Goal: Entertainment & Leisure: Consume media (video, audio)

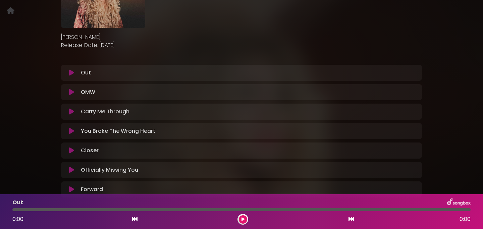
scroll to position [145, 0]
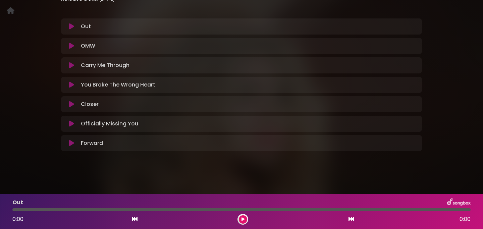
click at [71, 124] on icon at bounding box center [71, 123] width 5 height 7
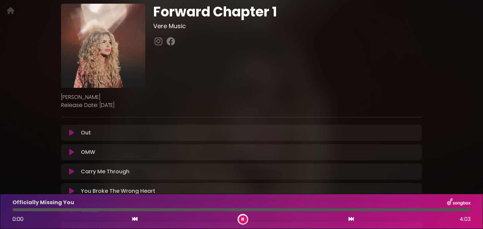
scroll to position [0, 0]
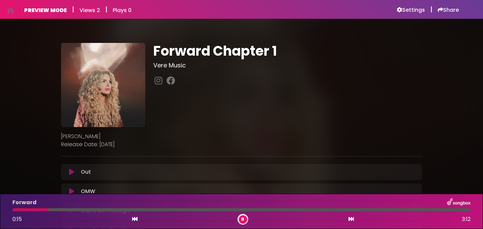
click at [244, 213] on div "Officially Missing You 0:02 4:03" at bounding box center [241, 211] width 466 height 26
click at [244, 220] on button at bounding box center [243, 219] width 8 height 8
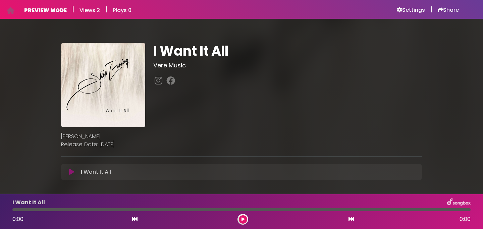
click at [242, 217] on icon at bounding box center [242, 219] width 3 height 4
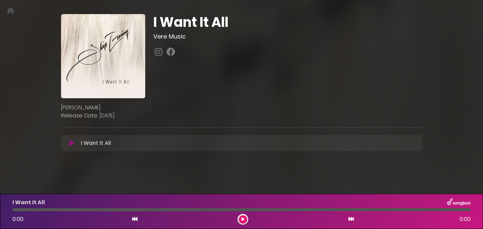
click at [75, 145] on button at bounding box center [71, 143] width 13 height 7
